Goal: Task Accomplishment & Management: Manage account settings

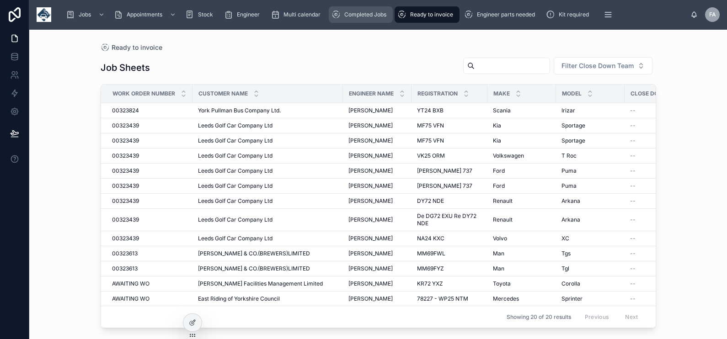
click at [360, 17] on span "Completed Jobs" at bounding box center [365, 14] width 42 height 7
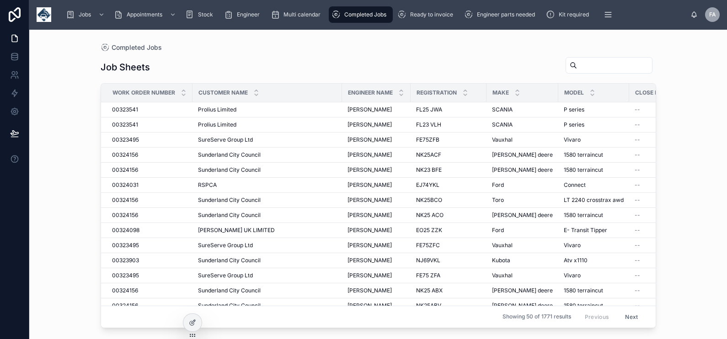
click at [577, 64] on input "text" at bounding box center [614, 65] width 75 height 13
type input "****"
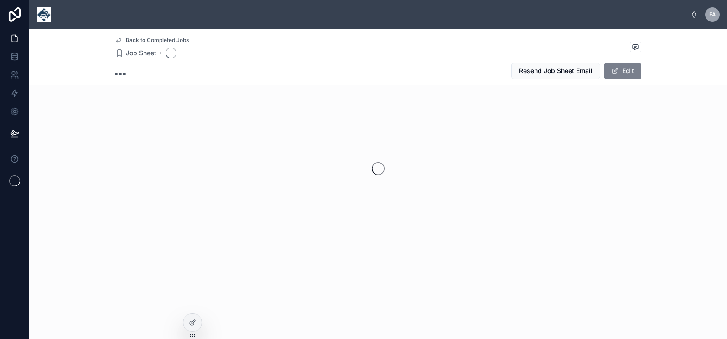
click at [632, 73] on button "Edit" at bounding box center [622, 71] width 37 height 16
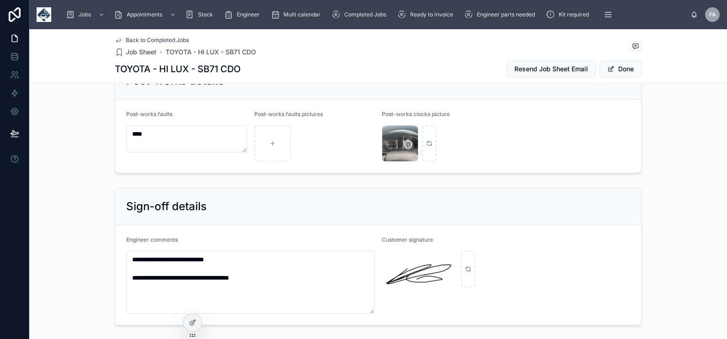
scroll to position [1999, 0]
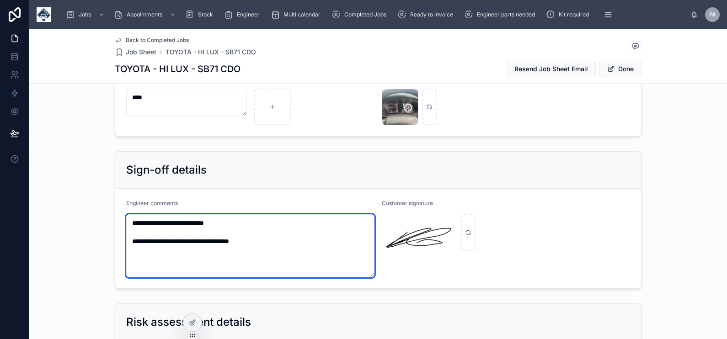
drag, startPoint x: 276, startPoint y: 239, endPoint x: 122, endPoint y: 236, distance: 154.5
click at [126, 236] on textarea "**********" at bounding box center [250, 245] width 248 height 63
paste textarea
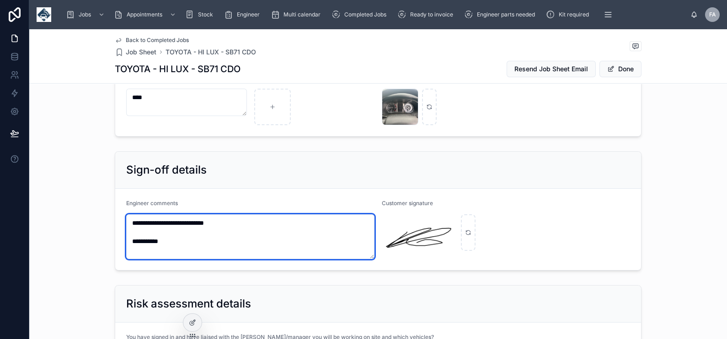
drag, startPoint x: 174, startPoint y: 238, endPoint x: 126, endPoint y: 235, distance: 48.5
click at [126, 235] on textarea "**********" at bounding box center [250, 236] width 248 height 45
paste textarea "**********"
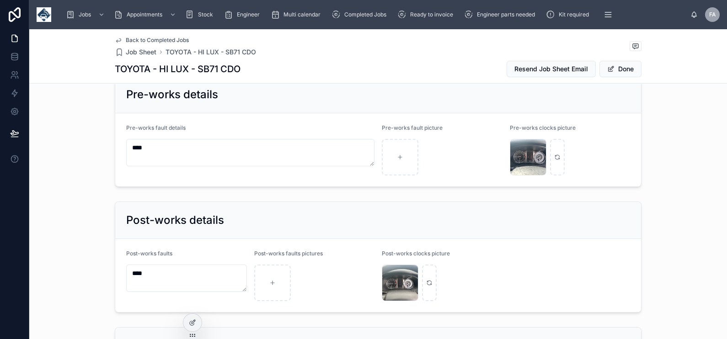
scroll to position [1713, 0]
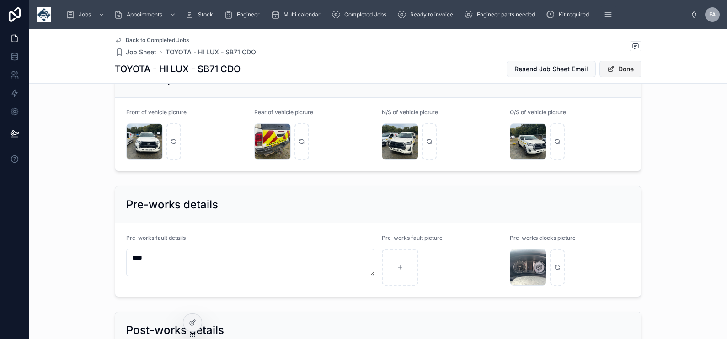
type textarea "**********"
click at [621, 66] on button "Done" at bounding box center [620, 69] width 42 height 16
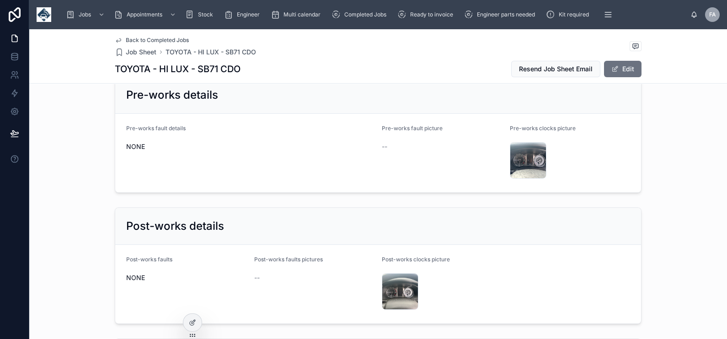
scroll to position [1604, 0]
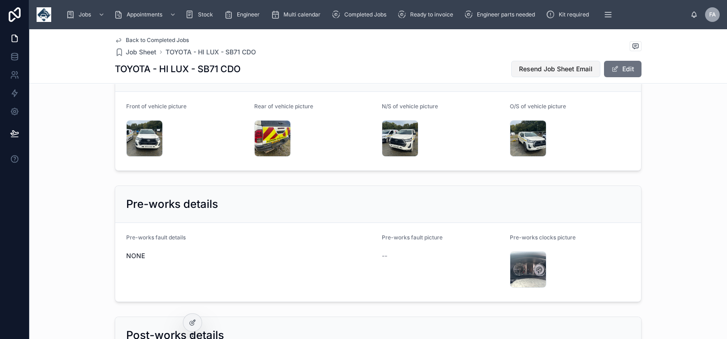
click at [538, 69] on span "Resend Job Sheet Email" at bounding box center [556, 68] width 74 height 9
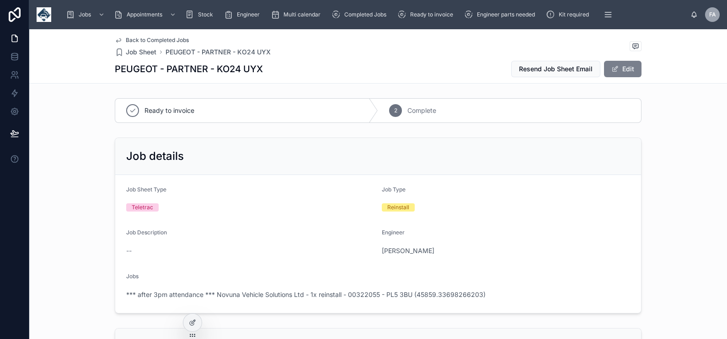
click at [627, 75] on button "Edit" at bounding box center [622, 69] width 37 height 16
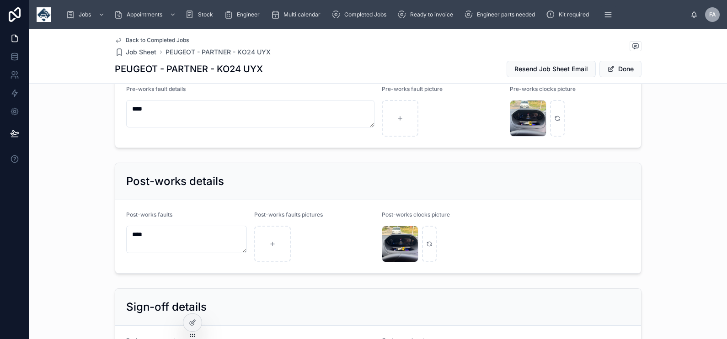
scroll to position [1942, 0]
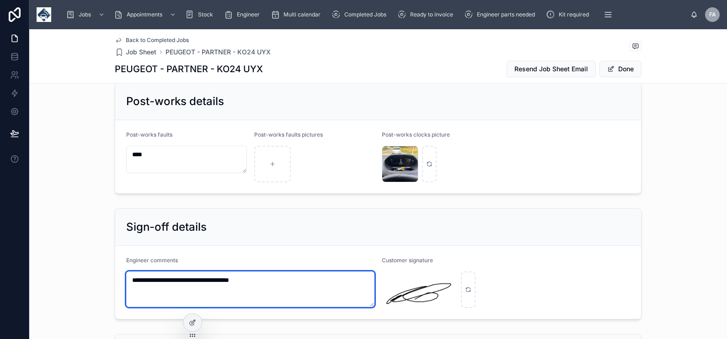
drag, startPoint x: 276, startPoint y: 275, endPoint x: 39, endPoint y: 278, distance: 237.2
click at [41, 279] on div "**********" at bounding box center [377, 264] width 697 height 118
paste textarea "**"
type textarea "**********"
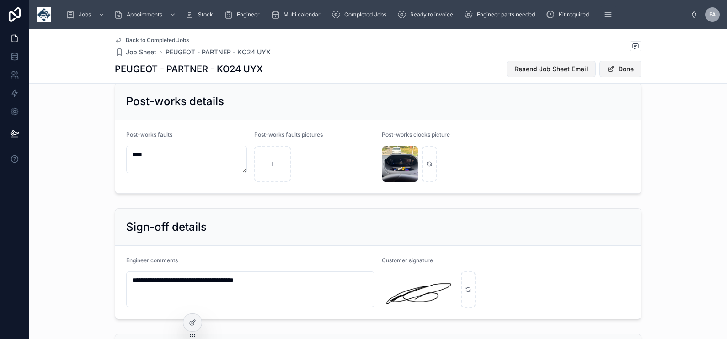
click at [553, 72] on span "Resend Job Sheet Email" at bounding box center [551, 68] width 74 height 9
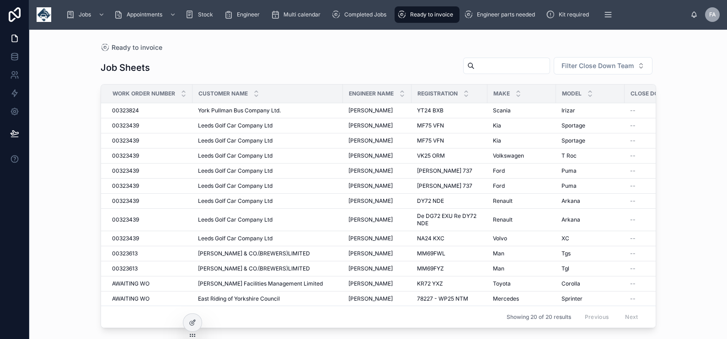
click at [443, 14] on span "Ready to invoice" at bounding box center [431, 14] width 43 height 7
click at [117, 110] on span "00323824" at bounding box center [125, 110] width 27 height 7
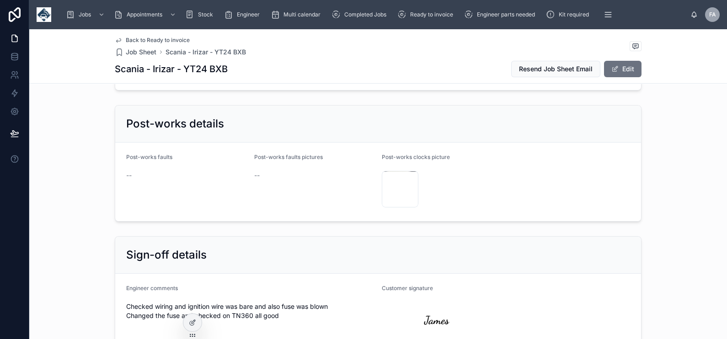
scroll to position [1599, 0]
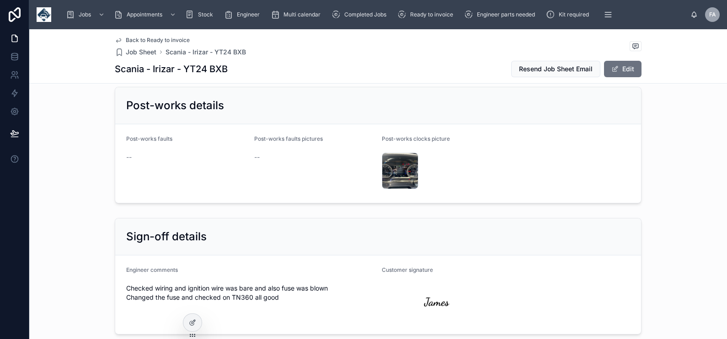
drag, startPoint x: 121, startPoint y: 276, endPoint x: 290, endPoint y: 282, distance: 169.2
click at [290, 282] on form "Engineer comments Checked wiring and ignition wire was bare and also fuse was b…" at bounding box center [378, 294] width 526 height 79
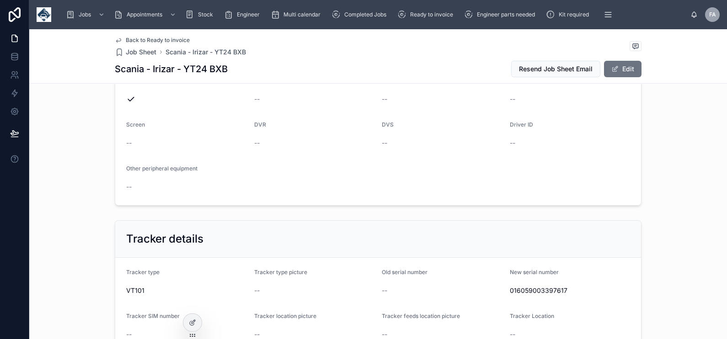
scroll to position [457, 0]
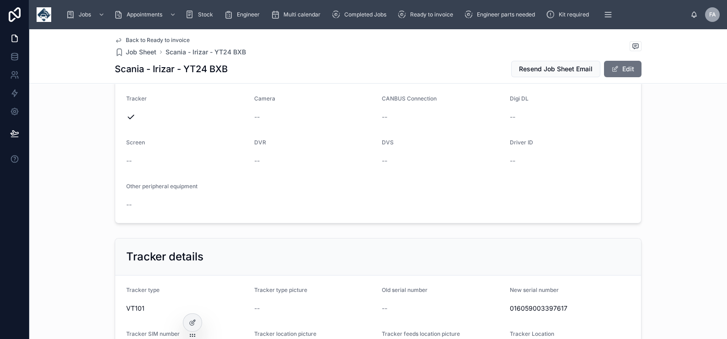
click at [516, 306] on span "016059003397617" at bounding box center [570, 308] width 121 height 9
copy span "016059003397617"
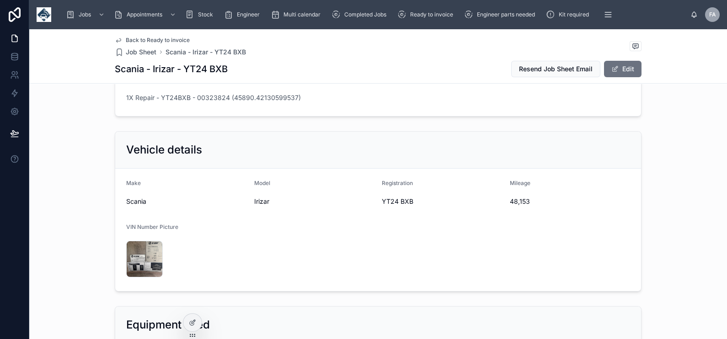
scroll to position [171, 0]
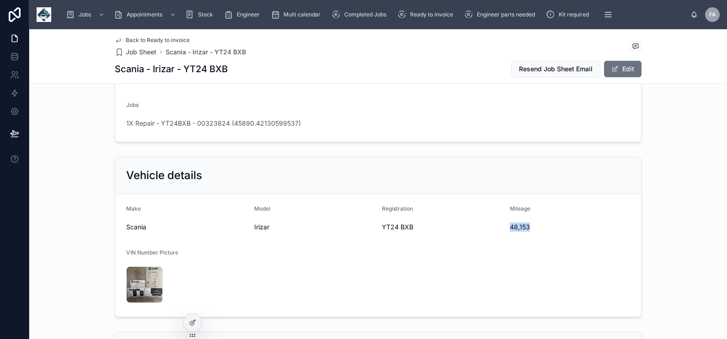
drag, startPoint x: 506, startPoint y: 226, endPoint x: 526, endPoint y: 225, distance: 20.6
click at [526, 225] on span "48,153" at bounding box center [570, 227] width 121 height 9
copy span "48,153"
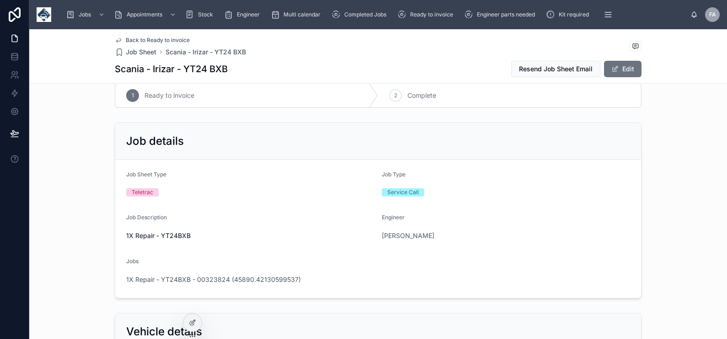
scroll to position [0, 0]
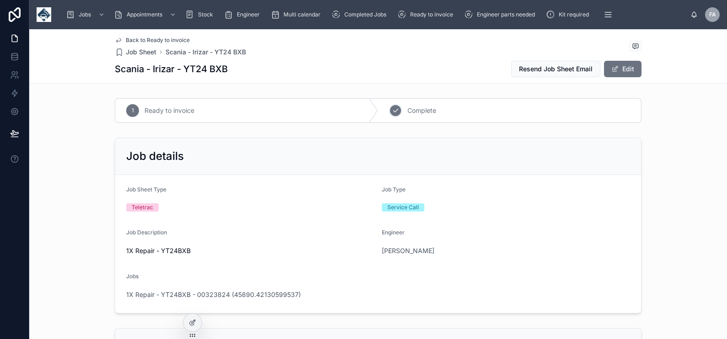
click at [408, 107] on span "Complete" at bounding box center [421, 110] width 29 height 9
click at [219, 292] on span "1X Repair - YT24BXB - 00323824 (45890.42130599537)" at bounding box center [213, 294] width 175 height 9
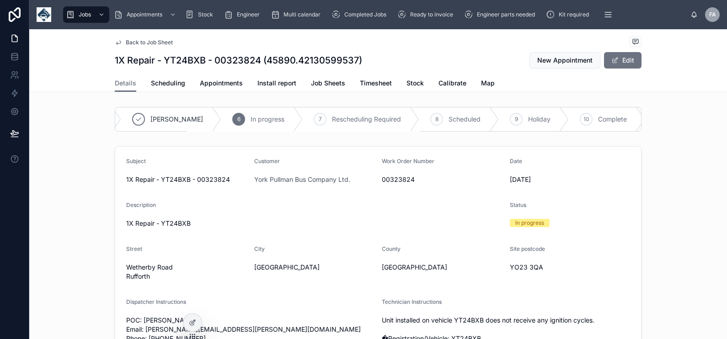
scroll to position [0, 181]
click at [563, 120] on icon at bounding box center [566, 119] width 7 height 7
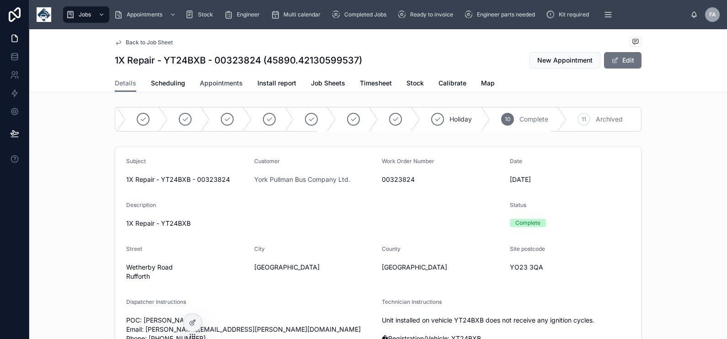
click at [201, 86] on span "Appointments" at bounding box center [221, 83] width 43 height 9
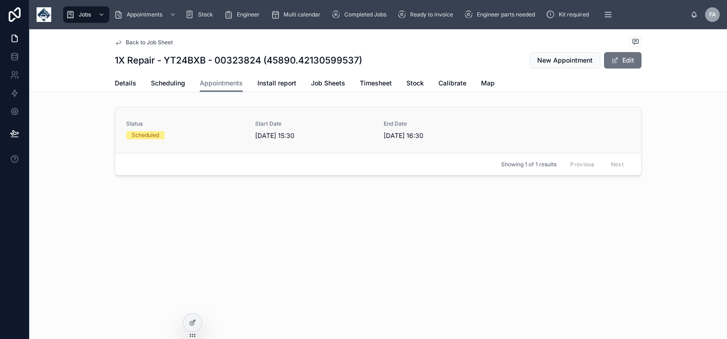
click at [212, 124] on span "Status" at bounding box center [185, 123] width 118 height 7
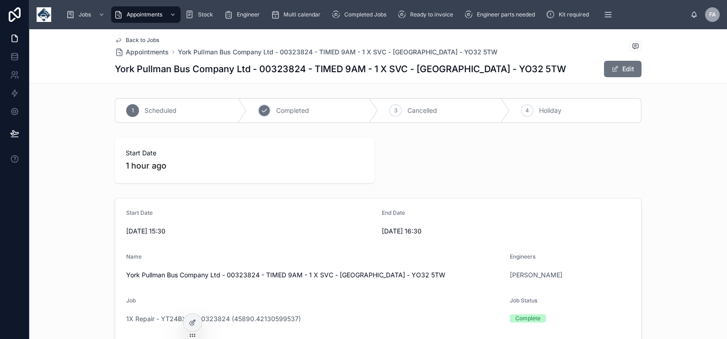
click at [268, 113] on div "2 Completed" at bounding box center [313, 111] width 132 height 24
click at [439, 20] on div "Ready to invoice" at bounding box center [426, 14] width 59 height 15
